Goal: Task Accomplishment & Management: Use online tool/utility

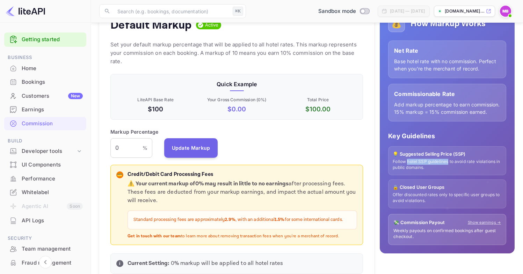
scroll to position [119, 247]
click at [126, 138] on input "0" at bounding box center [126, 148] width 32 height 20
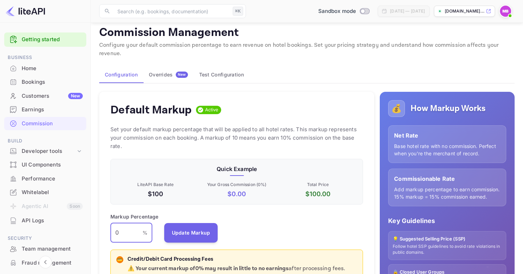
scroll to position [0, 0]
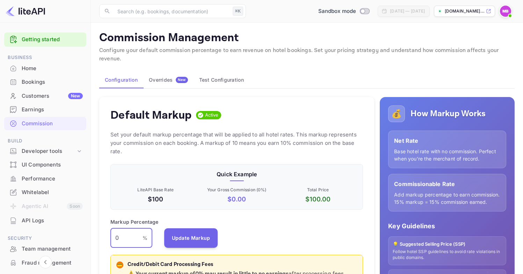
click at [164, 77] on div "Overrides New" at bounding box center [168, 80] width 39 height 6
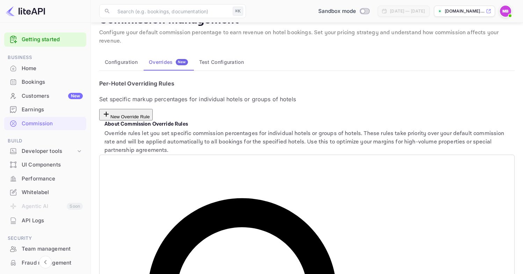
scroll to position [18, 0]
click at [153, 109] on button "New Override Rule" at bounding box center [125, 115] width 53 height 12
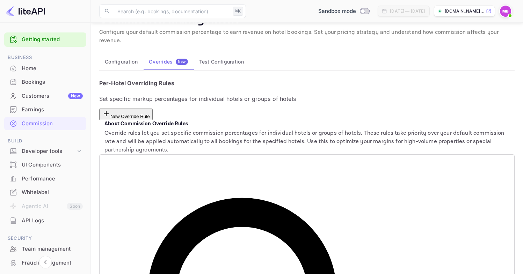
click at [226, 57] on button "Test Configuration" at bounding box center [221, 61] width 56 height 17
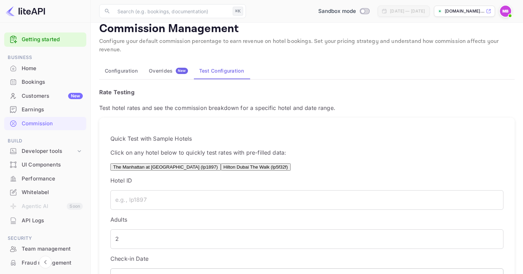
click at [239, 269] on input "[DATE]" at bounding box center [306, 279] width 393 height 20
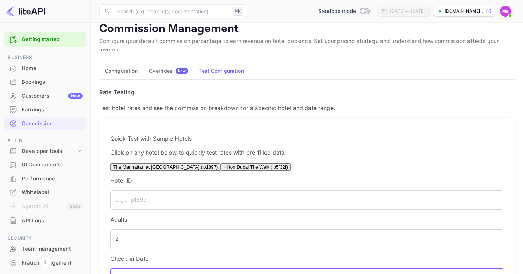
click at [267, 269] on input "[DATE]" at bounding box center [306, 279] width 393 height 20
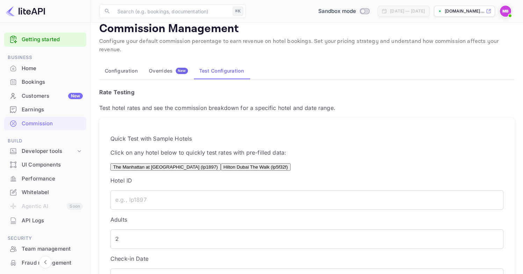
type input "MAR"
click at [184, 163] on button "The Manhattan at [GEOGRAPHIC_DATA] (lp1897)" at bounding box center [165, 166] width 110 height 7
type input "lp1897"
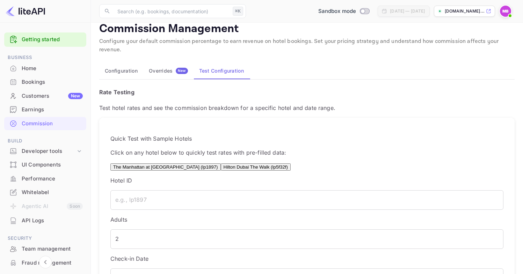
type input "US"
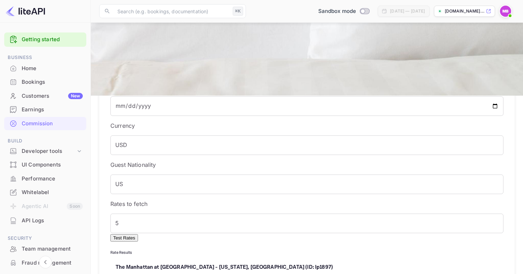
scroll to position [181, 0]
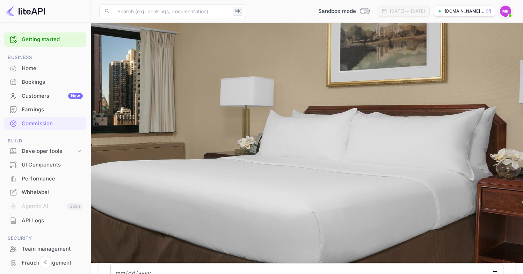
scroll to position [8, 0]
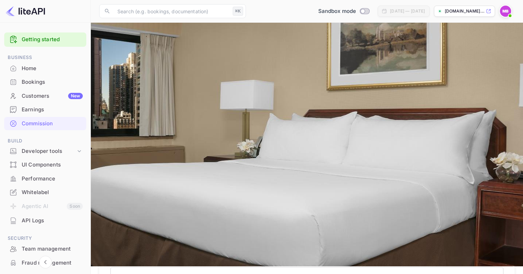
click at [138, 150] on input "lp1897" at bounding box center [306, 160] width 393 height 20
type input "lp102457"
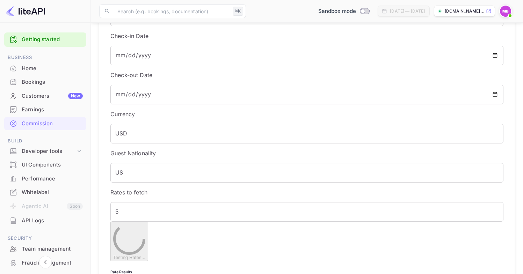
scroll to position [190, 0]
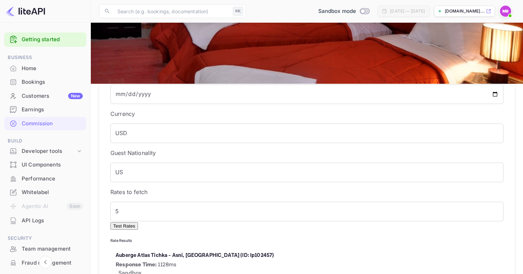
drag, startPoint x: 146, startPoint y: 169, endPoint x: 168, endPoint y: 167, distance: 22.0
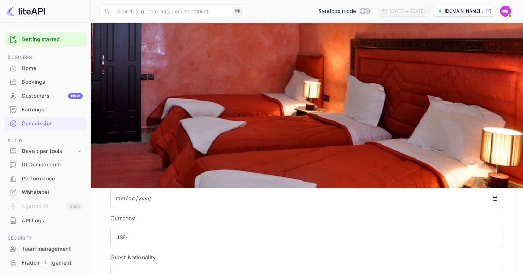
scroll to position [74, 0]
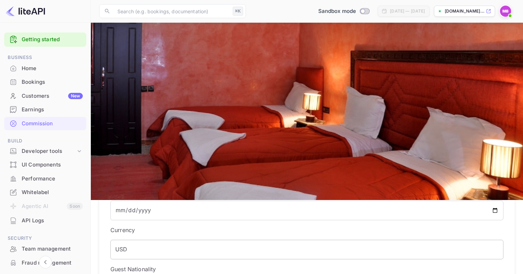
click at [350, 240] on input "USD" at bounding box center [306, 250] width 393 height 20
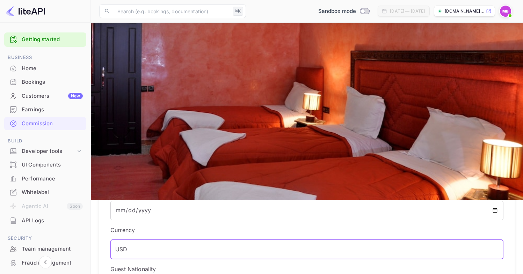
click at [350, 240] on input "USD" at bounding box center [306, 250] width 393 height 20
type input "MAD"
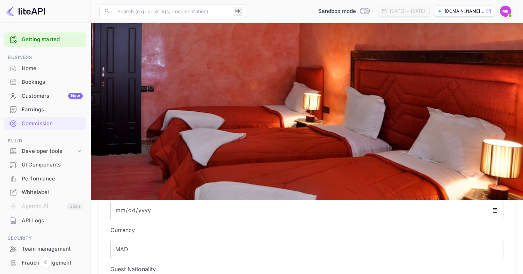
type input "MAR"
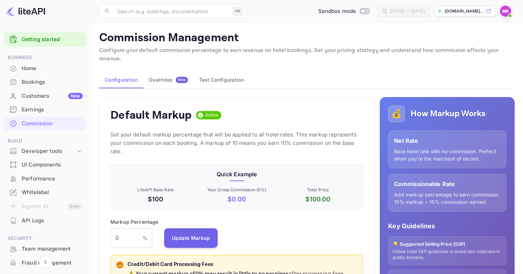
scroll to position [119, 247]
click at [167, 77] on div "Overrides New" at bounding box center [168, 80] width 39 height 6
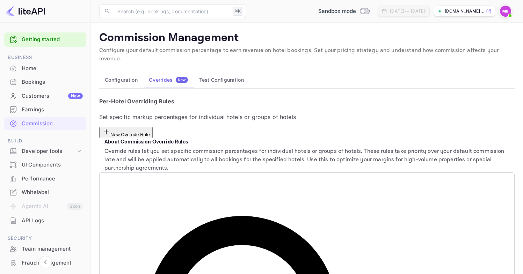
click at [228, 73] on button "Test Configuration" at bounding box center [221, 80] width 56 height 17
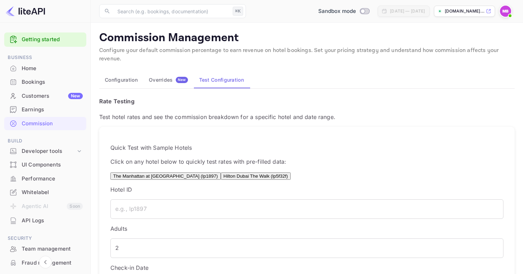
scroll to position [9, 0]
